Goal: Use online tool/utility: Utilize a website feature to perform a specific function

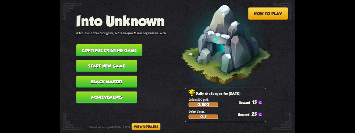
click at [87, 46] on button "Continue existing game" at bounding box center [109, 50] width 66 height 12
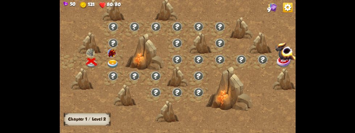
click at [114, 59] on div at bounding box center [113, 62] width 21 height 16
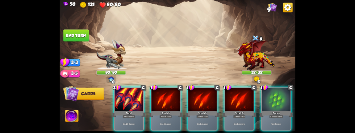
click at [120, 110] on div "Maul" at bounding box center [129, 114] width 34 height 8
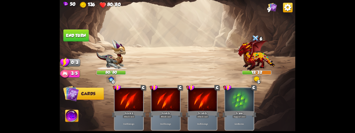
click at [67, 119] on img at bounding box center [71, 116] width 13 height 13
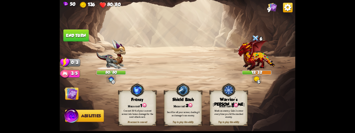
click at [122, 109] on div "Convert 50% of your current armor into bonus damage for the next attack card." at bounding box center [138, 113] width 34 height 9
click at [74, 35] on button "End turn" at bounding box center [75, 35] width 25 height 12
click at [68, 95] on img at bounding box center [71, 93] width 13 height 13
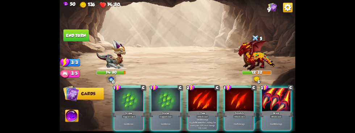
click at [275, 117] on div "Deal 20 damage." at bounding box center [276, 123] width 29 height 12
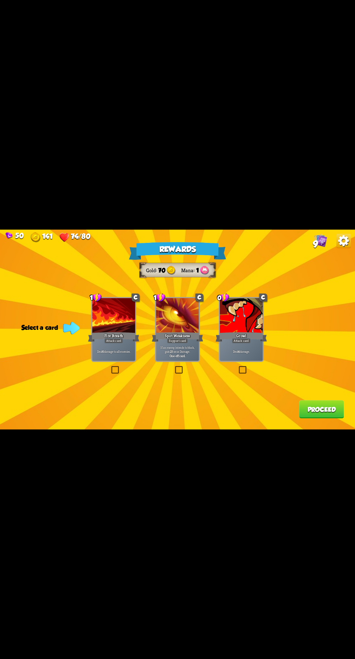
click at [174, 132] on label at bounding box center [174, 367] width 0 height 0
click at [0, 0] on input "checkbox" at bounding box center [0, 0] width 0 height 0
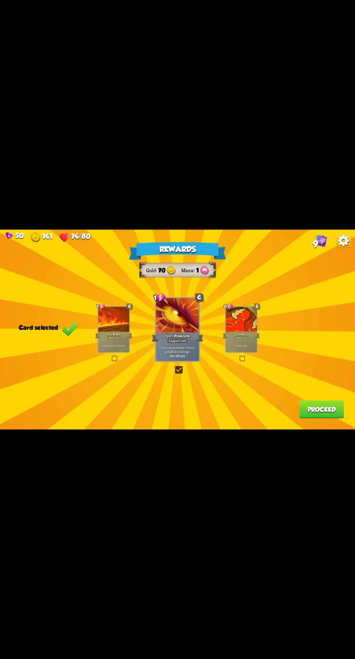
click at [322, 132] on button "Proceed" at bounding box center [322, 409] width 45 height 18
